Goal: Transaction & Acquisition: Purchase product/service

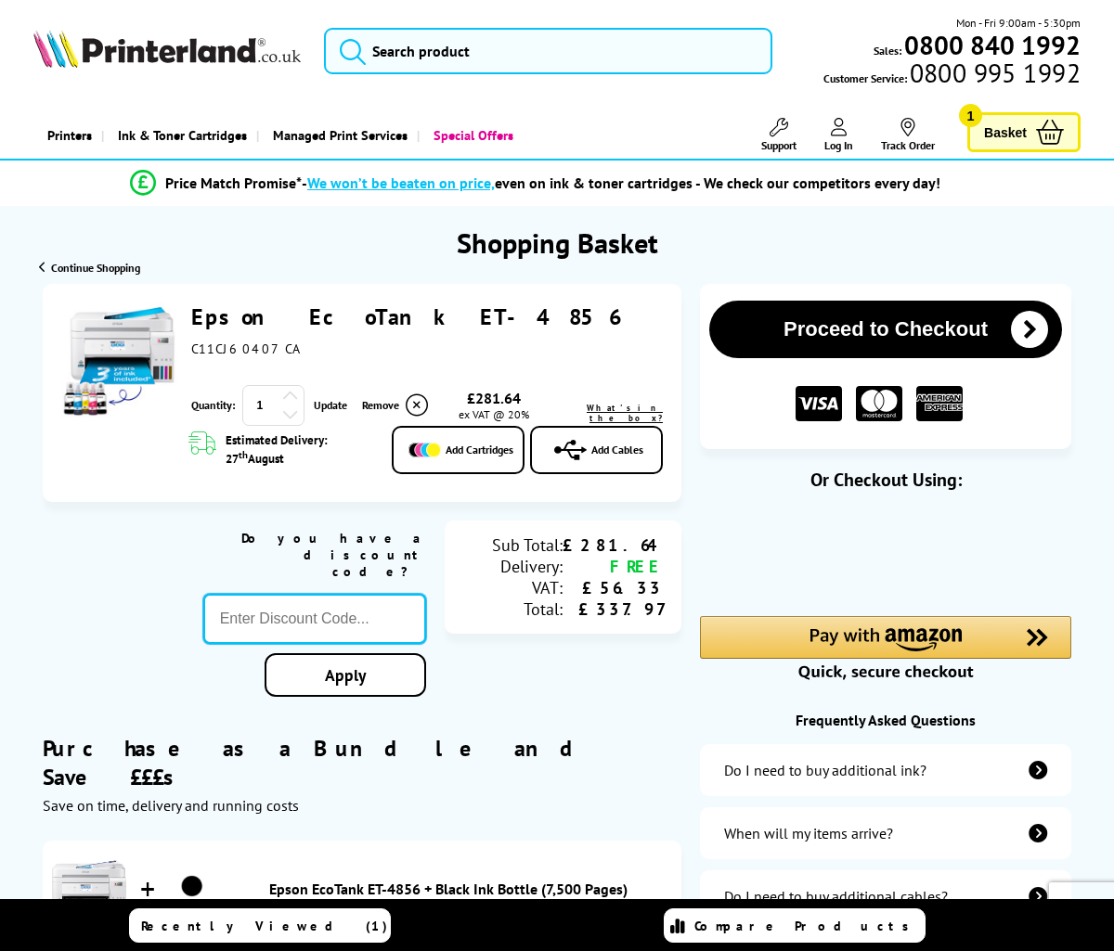
drag, startPoint x: 342, startPoint y: 586, endPoint x: 323, endPoint y: 583, distance: 18.8
click at [341, 594] on input "text" at bounding box center [315, 619] width 224 height 50
paste input "GSFIVEPR"
type input "GSFIVEPR"
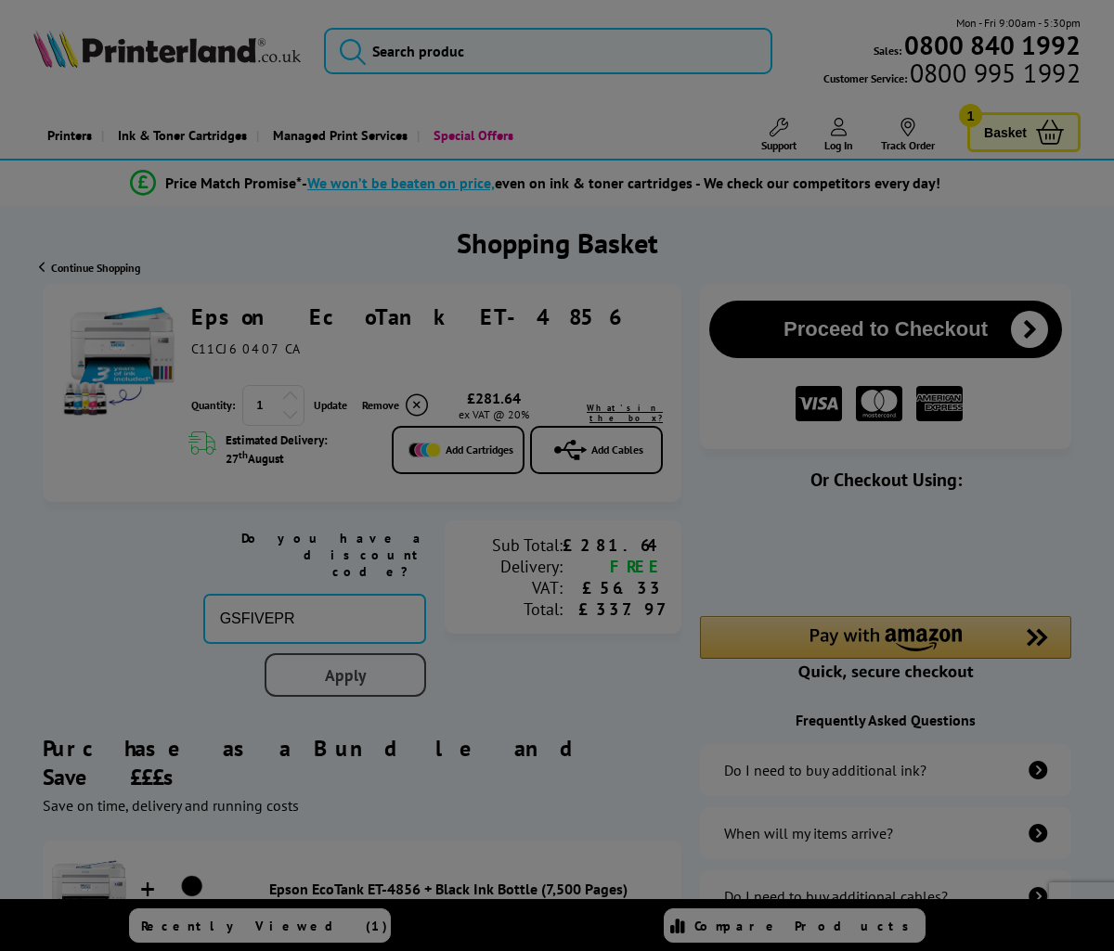
click at [356, 644] on div "Proceed to Checkout Shopping Basket 1 Update" at bounding box center [557, 740] width 1114 height 912
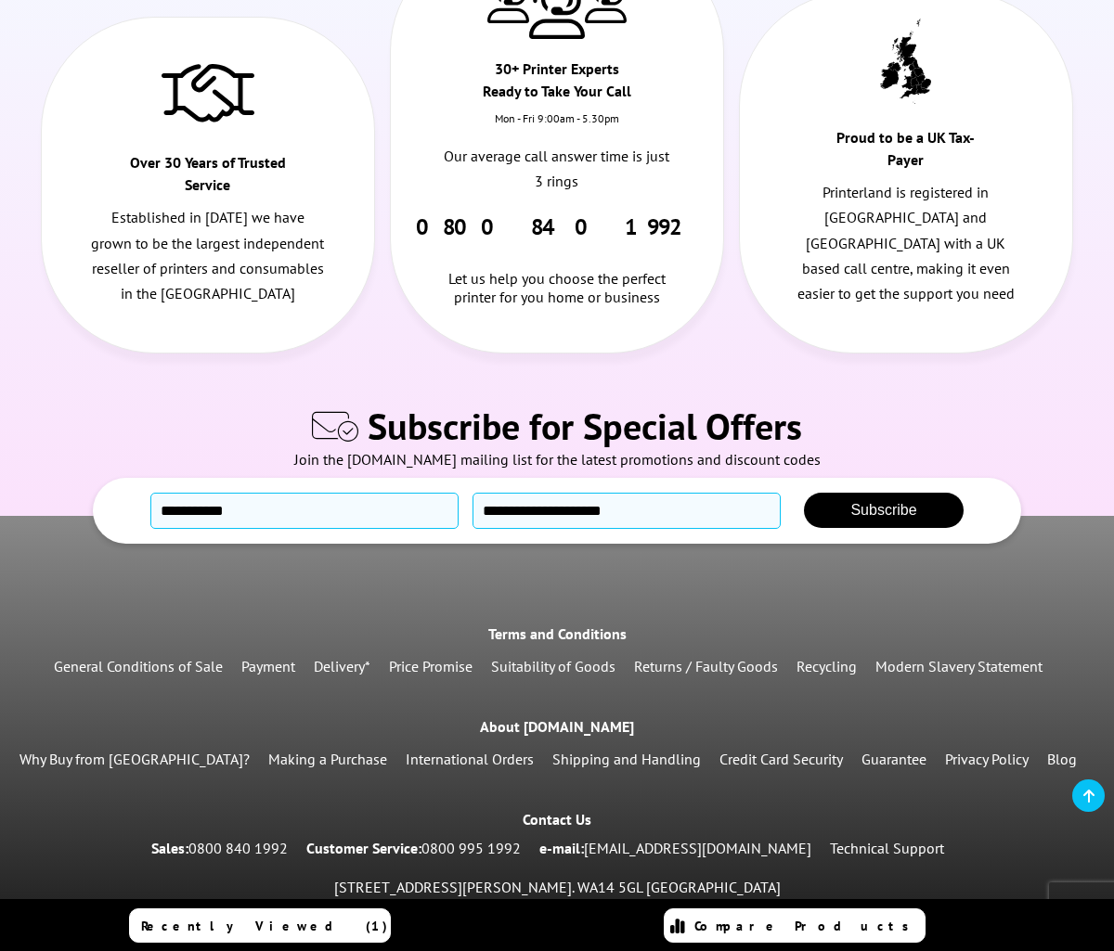
scroll to position [1446, 0]
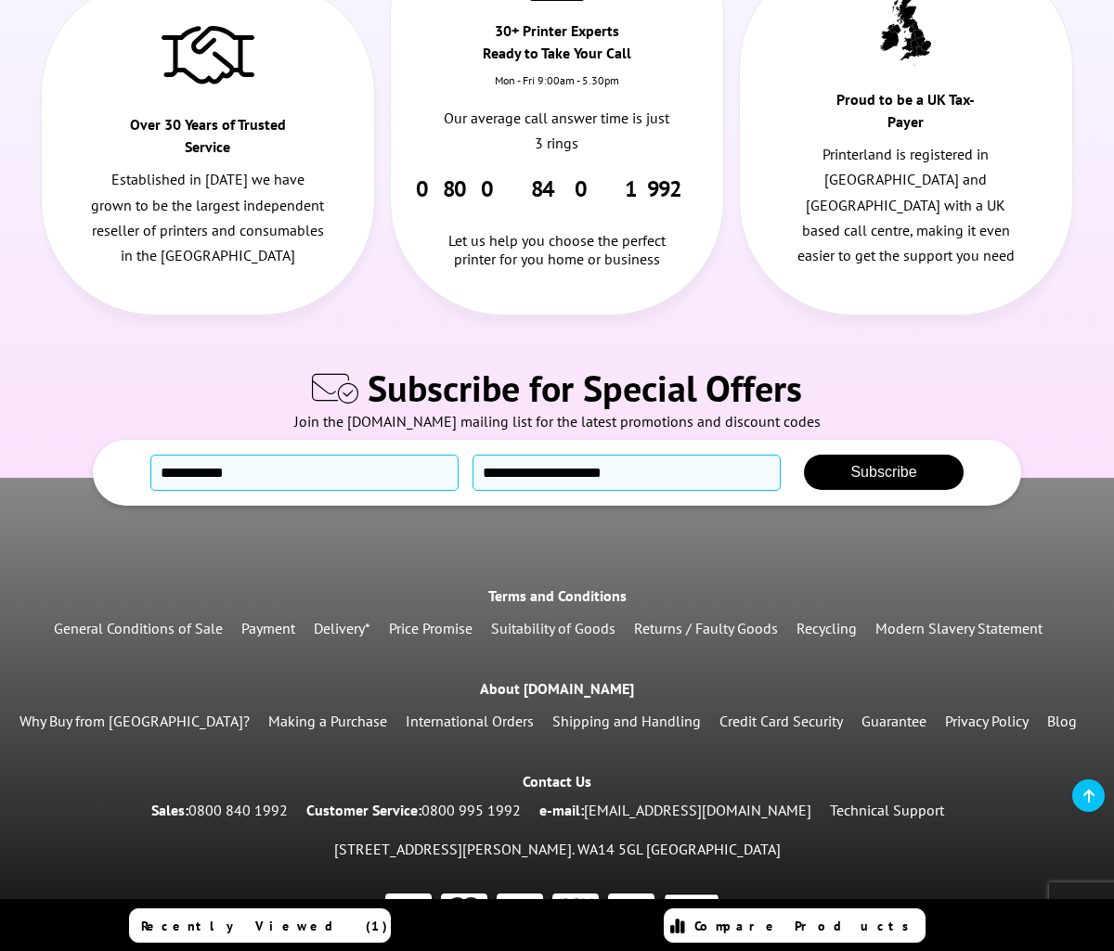
click at [173, 712] on link "Why Buy from [GEOGRAPHIC_DATA]?" at bounding box center [134, 721] width 230 height 19
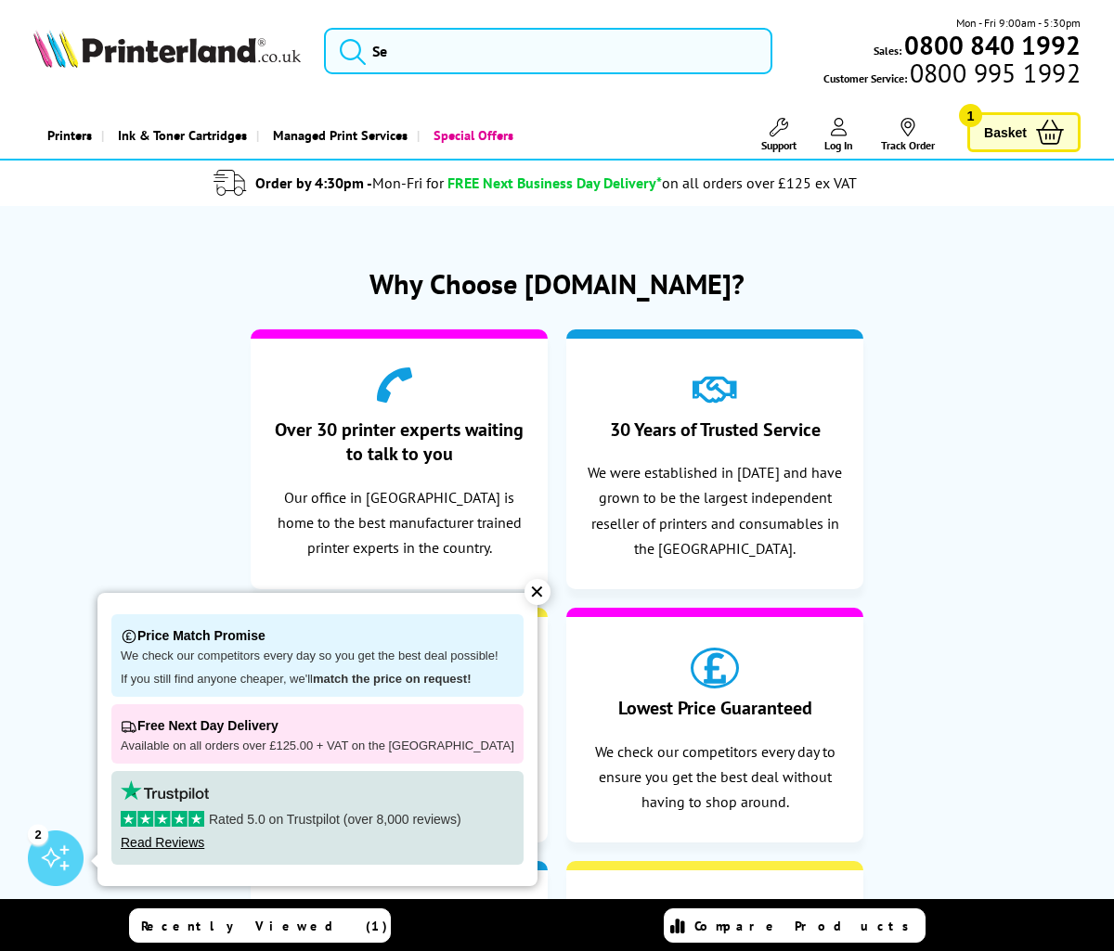
click at [886, 592] on div "Over 30 printer experts waiting to talk to you Our office in Cheshire is home t…" at bounding box center [557, 738] width 925 height 836
click at [525, 596] on div "✕" at bounding box center [537, 592] width 26 height 26
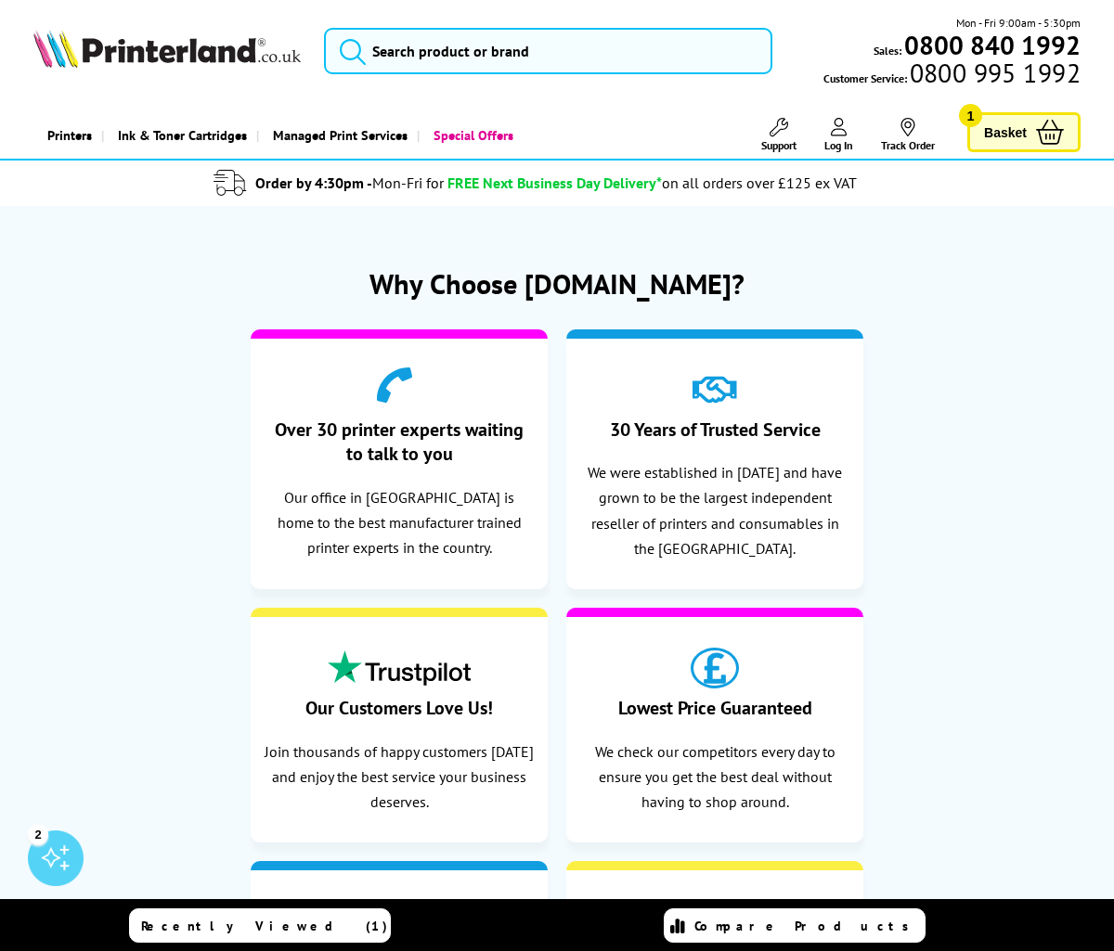
click at [998, 129] on span "Basket" at bounding box center [1005, 132] width 43 height 25
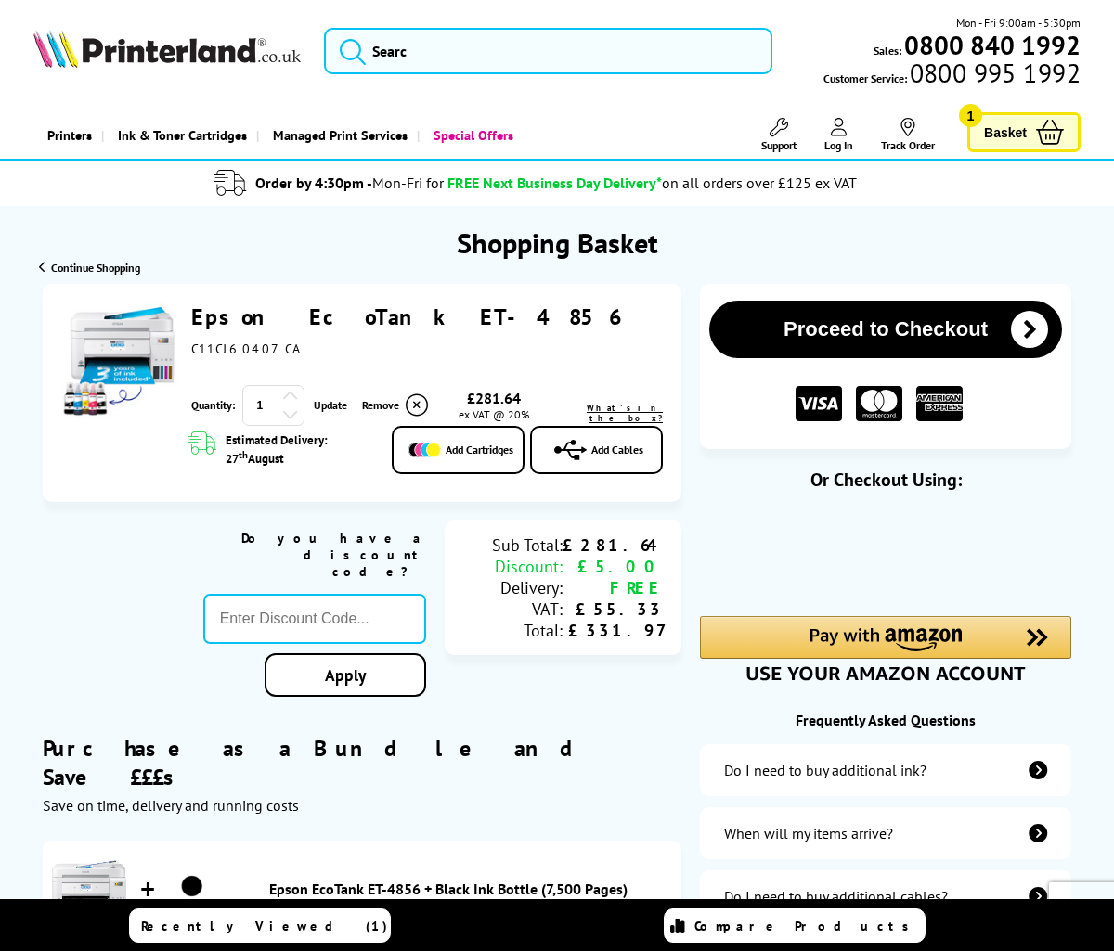
scroll to position [1, 0]
